Goal: Task Accomplishment & Management: Check status

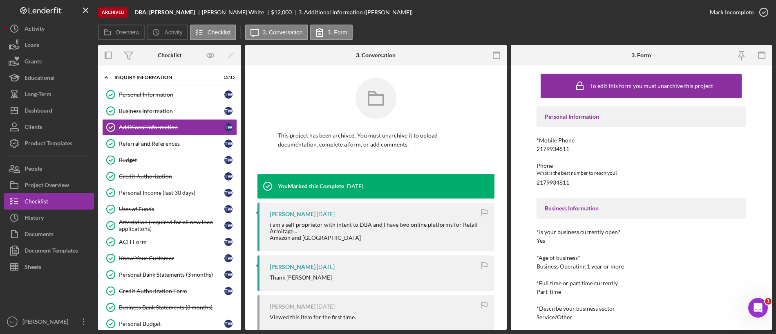
scroll to position [172, 0]
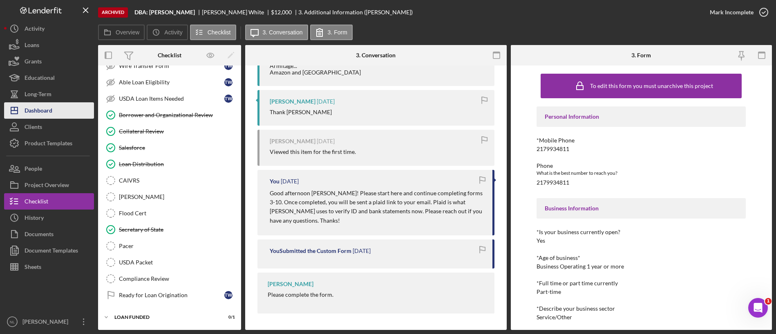
click at [61, 106] on button "Icon/Dashboard Dashboard" at bounding box center [49, 110] width 90 height 16
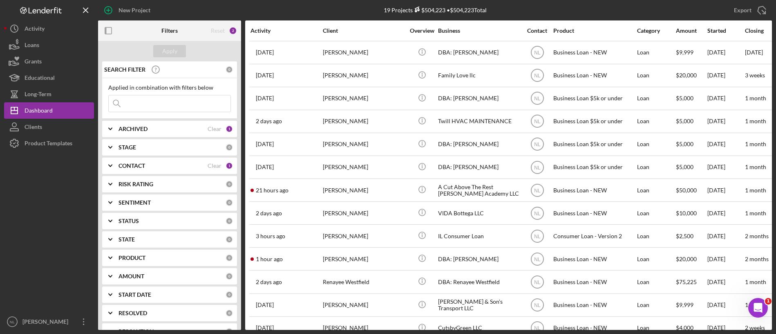
click at [144, 134] on div "ARCHIVED Clear 1" at bounding box center [176, 129] width 114 height 16
click at [115, 161] on input "Active" at bounding box center [113, 162] width 8 height 8
checkbox input "false"
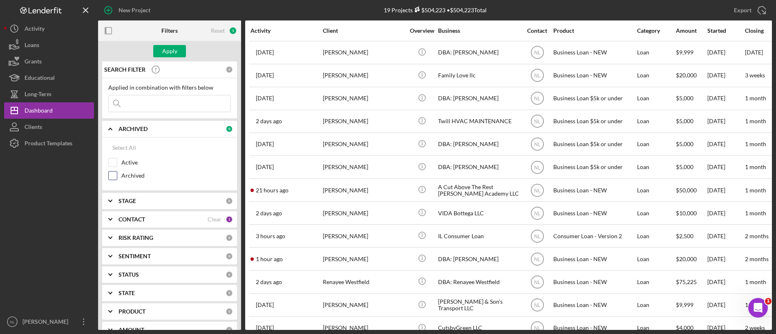
click at [114, 173] on input "Archived" at bounding box center [113, 175] width 8 height 8
checkbox input "true"
click at [147, 106] on input at bounding box center [170, 103] width 122 height 16
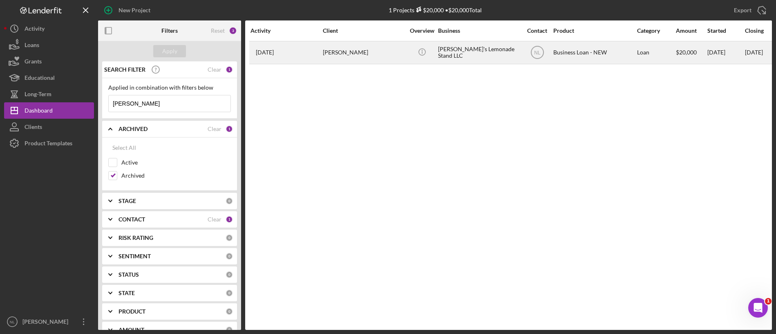
type input "[PERSON_NAME]"
click at [379, 53] on div "[PERSON_NAME]" at bounding box center [364, 53] width 82 height 22
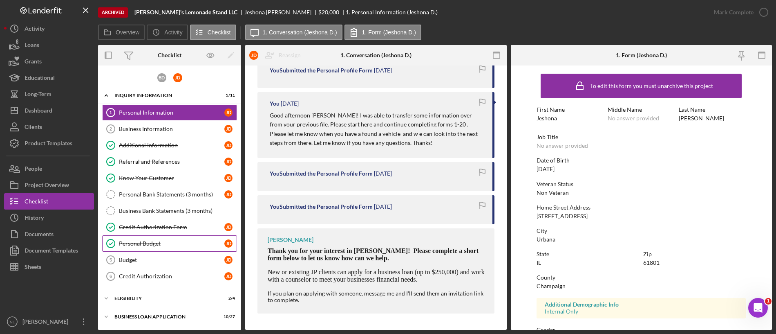
scroll to position [55, 0]
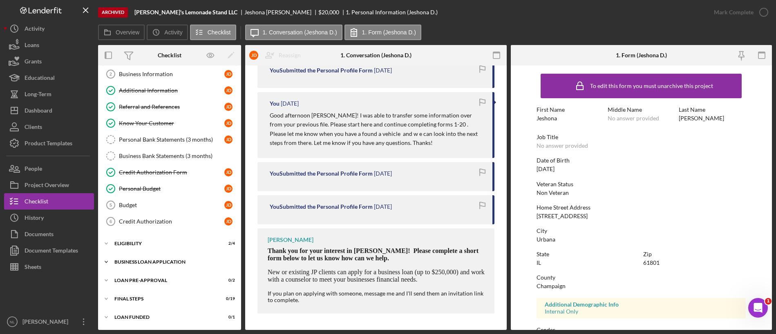
click at [173, 260] on div "BUSINESS LOAN APPLICATION" at bounding box center [172, 261] width 117 height 5
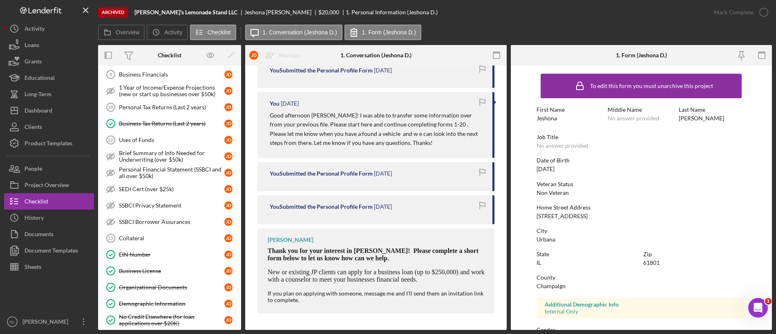
scroll to position [293, 0]
click at [152, 235] on div "Collateral" at bounding box center [171, 236] width 105 height 7
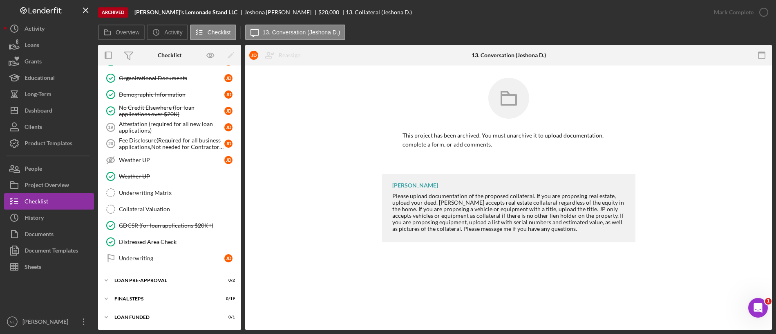
scroll to position [370, 0]
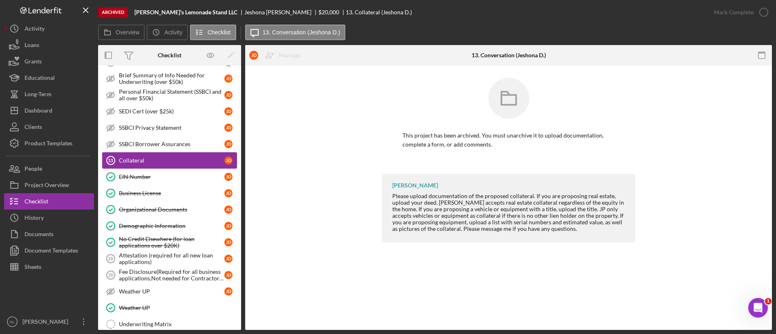
click at [146, 168] on link "Collateral 13 Collateral [PERSON_NAME]" at bounding box center [169, 160] width 135 height 16
click at [138, 173] on div "EIN Number" at bounding box center [171, 176] width 105 height 7
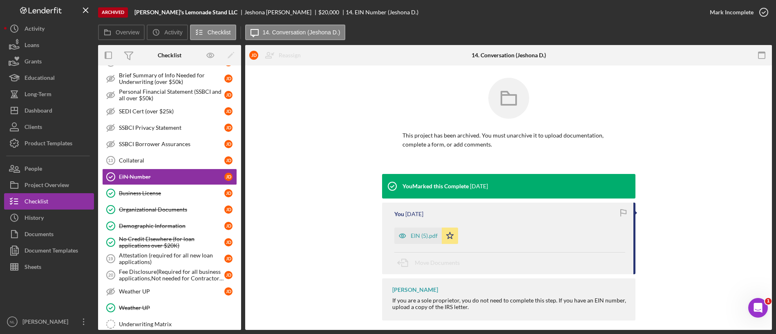
scroll to position [7, 0]
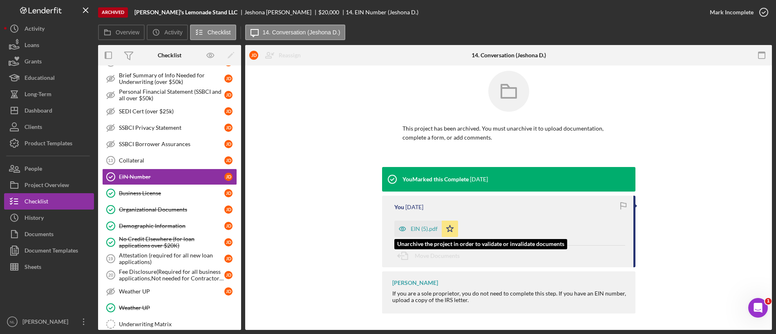
click at [430, 225] on div "EIN (5).pdf" at bounding box center [424, 228] width 27 height 7
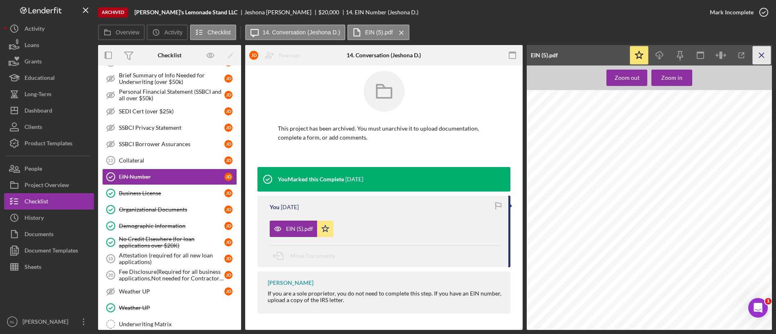
click at [759, 52] on icon "Icon/Menu Close" at bounding box center [762, 55] width 18 height 18
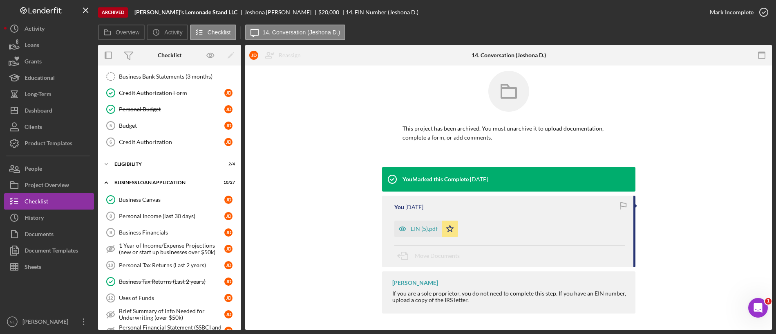
scroll to position [0, 0]
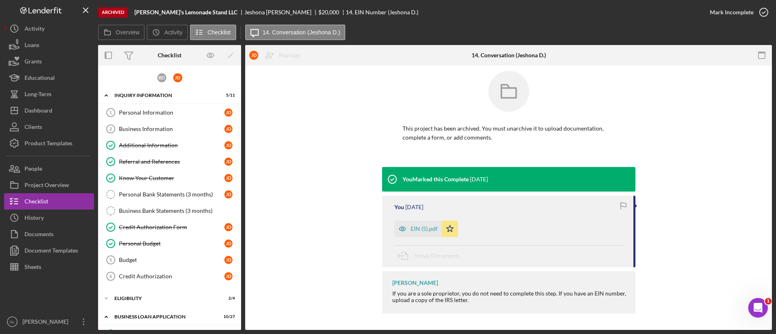
click at [164, 129] on div "Business Information" at bounding box center [171, 129] width 105 height 7
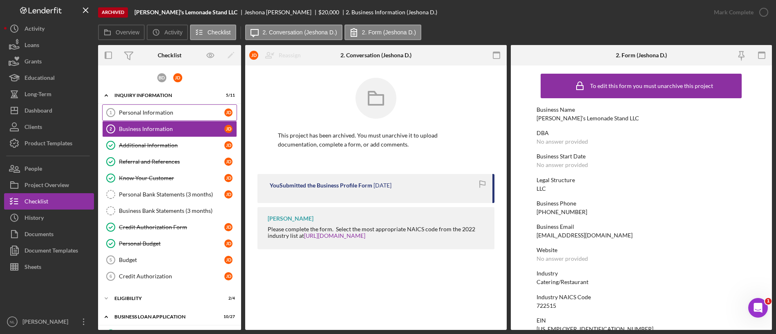
click at [151, 116] on link "Personal Information 1 Personal Information [PERSON_NAME]" at bounding box center [169, 112] width 135 height 16
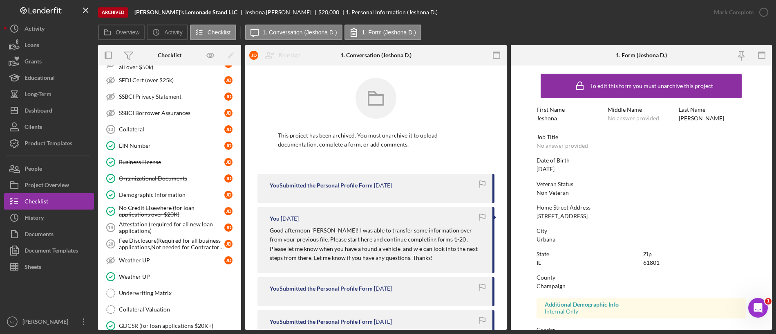
scroll to position [501, 0]
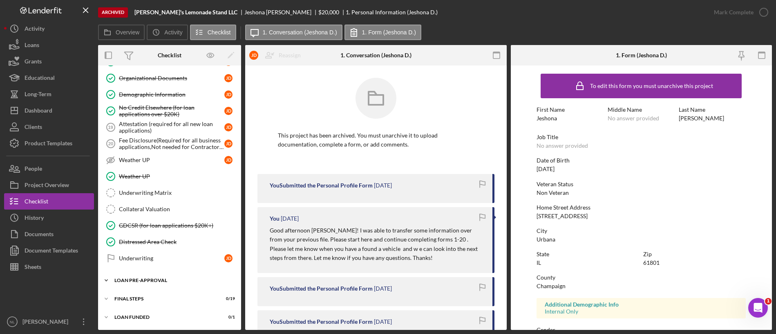
click at [169, 274] on div "Icon/Expander LOAN PRE-APPROVAL 0 / 2" at bounding box center [169, 280] width 143 height 16
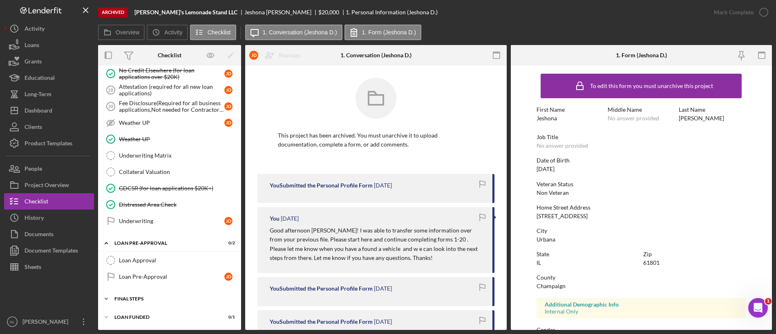
click at [168, 300] on div "FINAL STEPS" at bounding box center [172, 298] width 117 height 5
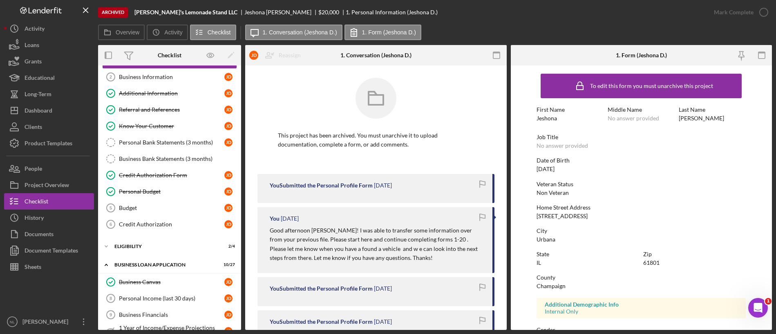
scroll to position [0, 0]
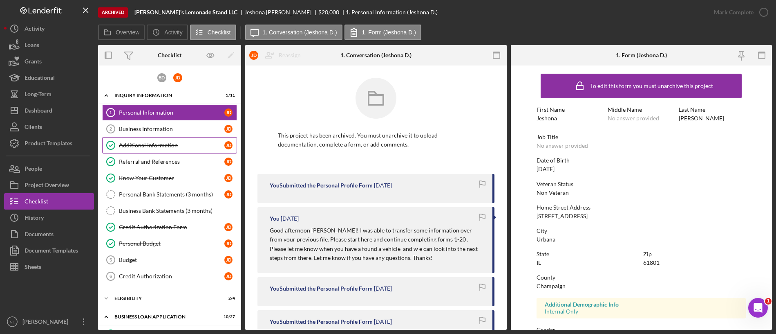
click at [137, 141] on link "Additional Information Additional Information [PERSON_NAME]" at bounding box center [169, 145] width 135 height 16
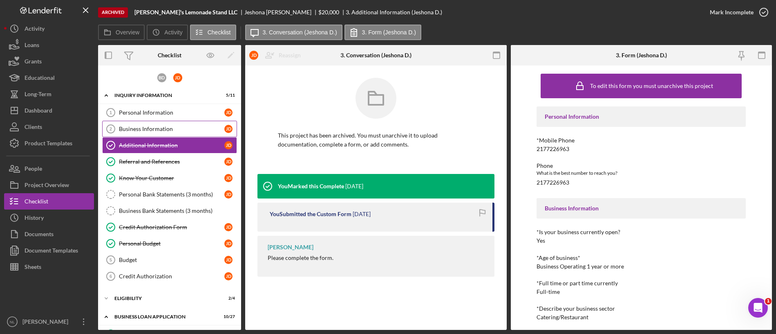
click at [131, 128] on div "Business Information" at bounding box center [171, 129] width 105 height 7
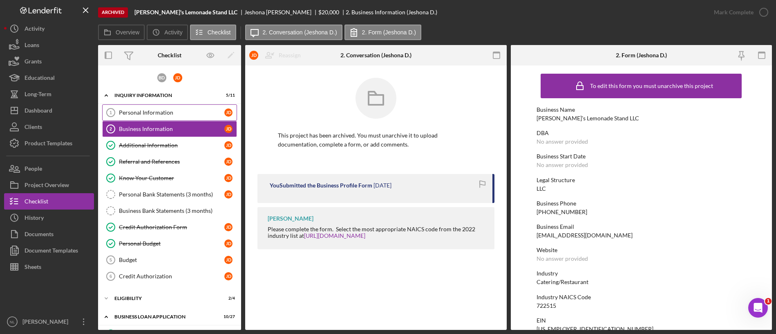
click at [126, 116] on link "Personal Information 1 Personal Information [PERSON_NAME]" at bounding box center [169, 112] width 135 height 16
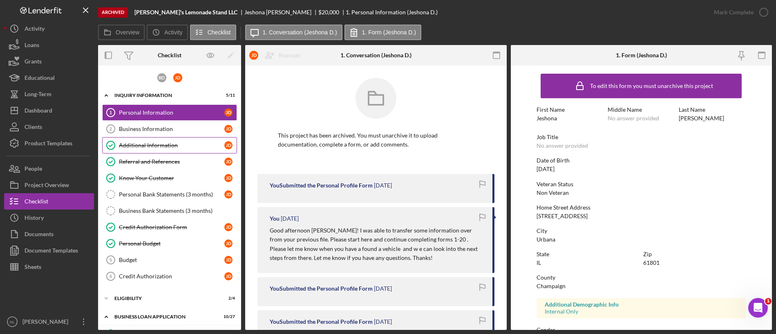
click at [155, 145] on div "Additional Information" at bounding box center [171, 145] width 105 height 7
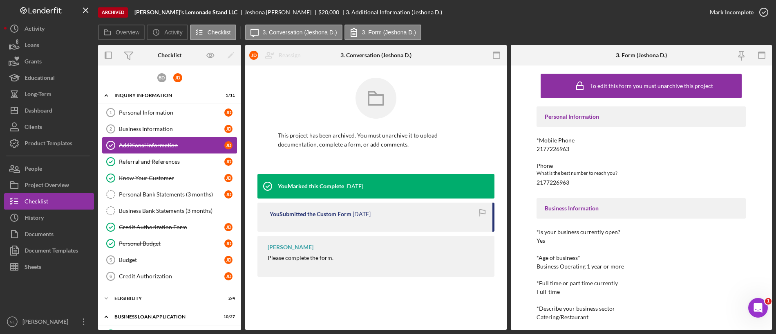
scroll to position [165, 0]
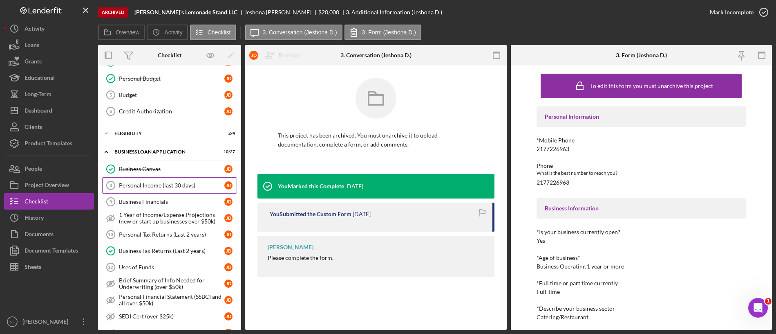
click at [164, 188] on div "Personal Income (last 30 days)" at bounding box center [171, 185] width 105 height 7
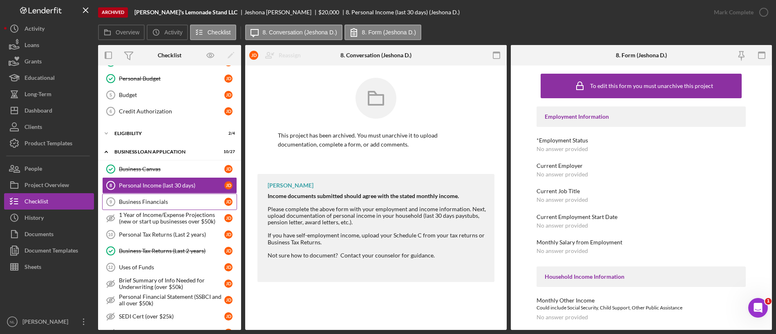
click at [175, 202] on div "Business Financials" at bounding box center [171, 201] width 105 height 7
